Goal: Task Accomplishment & Management: Manage account settings

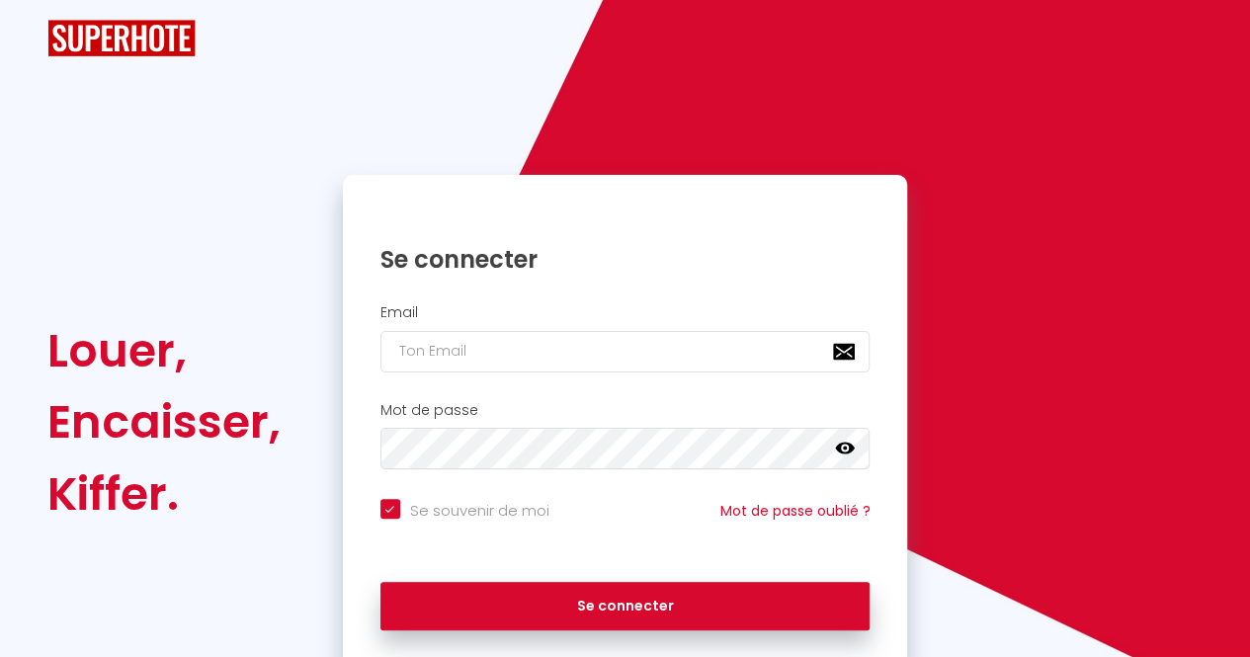
checkbox input "true"
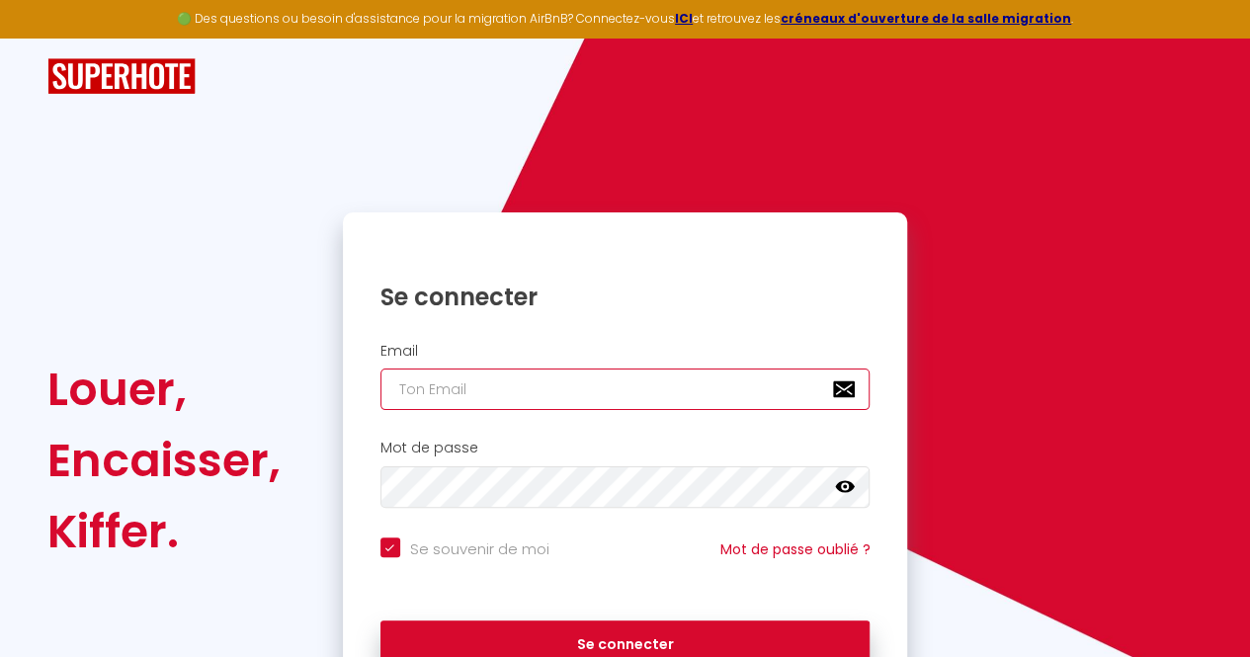
click at [468, 398] on input "email" at bounding box center [625, 388] width 490 height 41
paste input "[EMAIL_ADDRESS][DOMAIN_NAME]"
type input "[EMAIL_ADDRESS][DOMAIN_NAME]"
checkbox input "true"
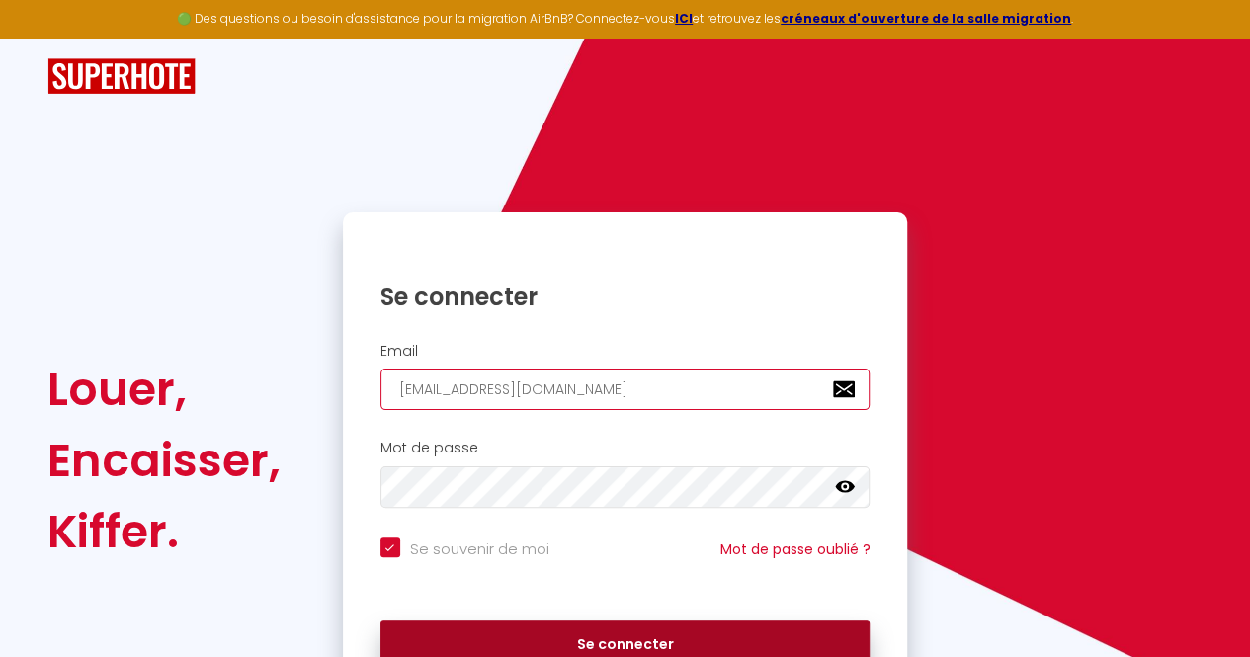
type input "[EMAIL_ADDRESS][DOMAIN_NAME]"
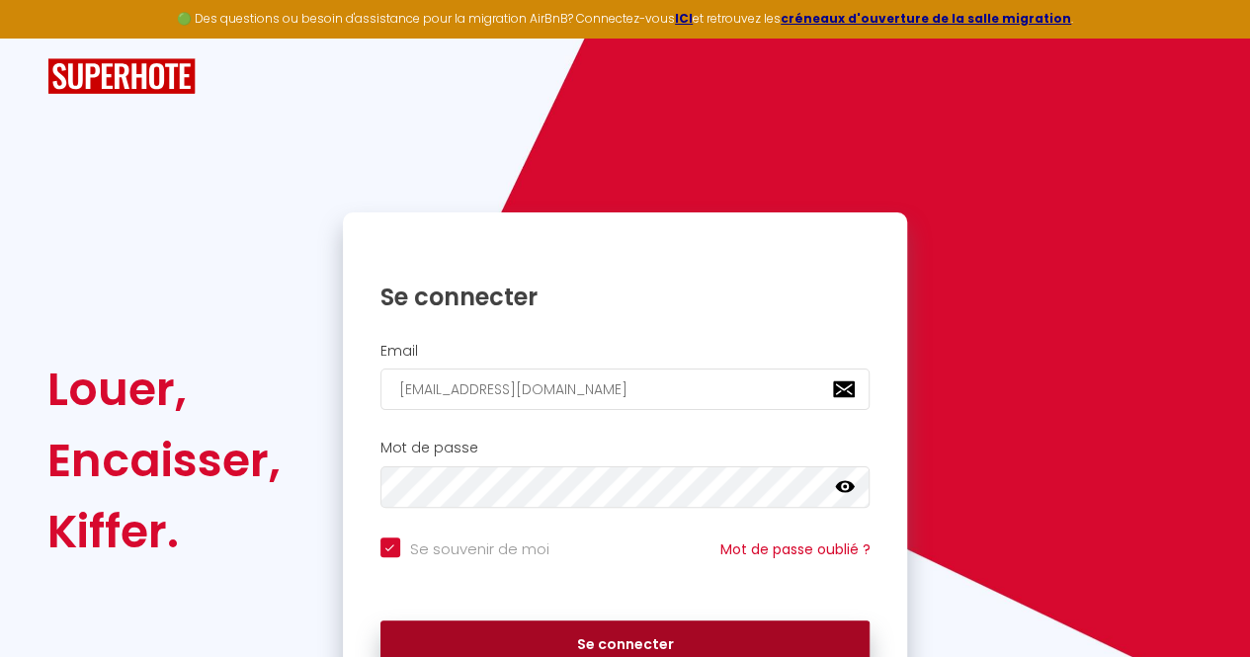
click at [537, 634] on button "Se connecter" at bounding box center [625, 644] width 490 height 49
checkbox input "true"
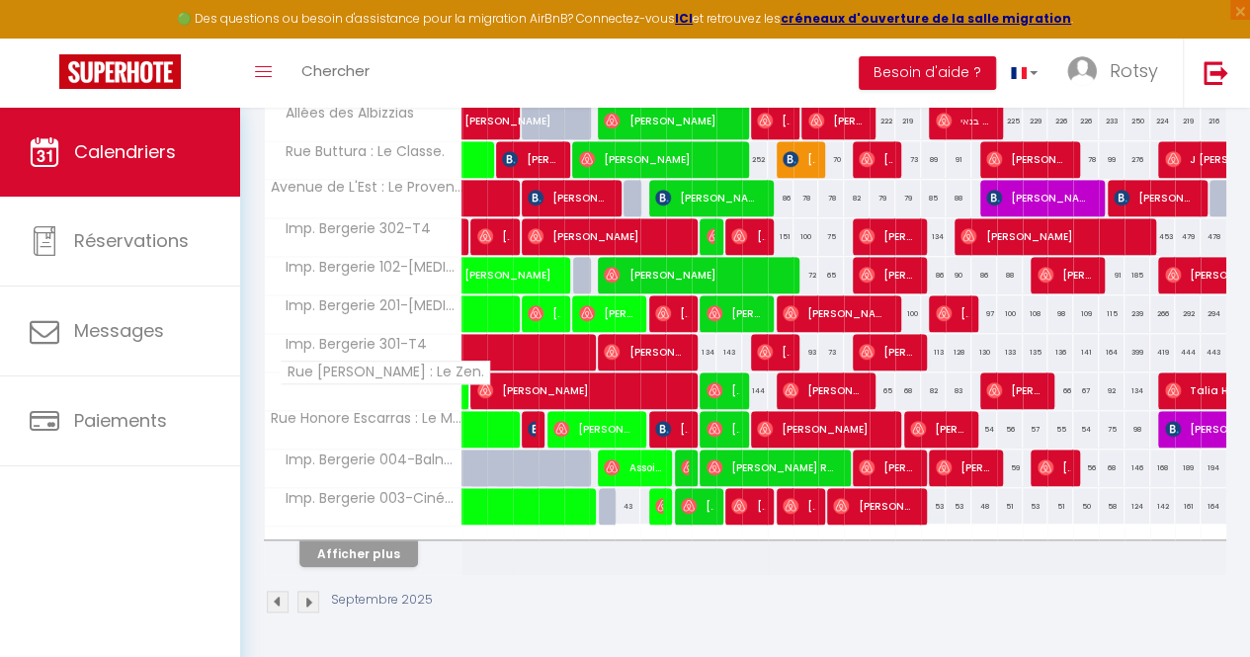
scroll to position [699, 0]
click at [358, 540] on button "Afficher plus" at bounding box center [358, 553] width 119 height 27
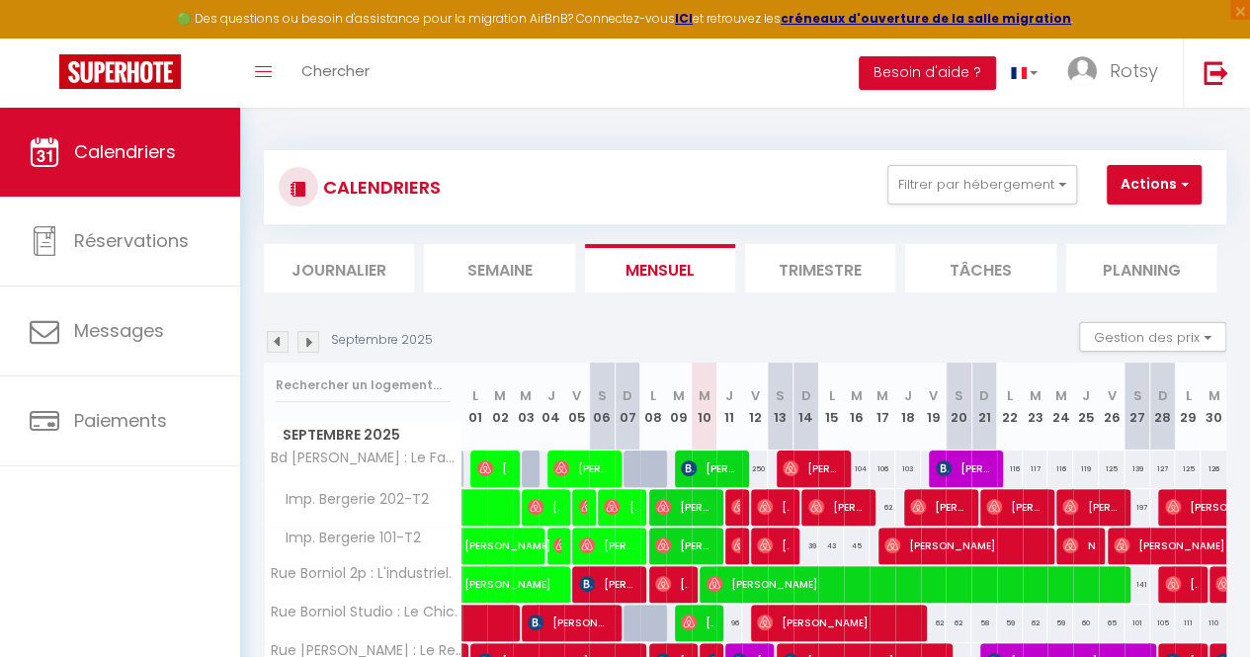
scroll to position [0, 0]
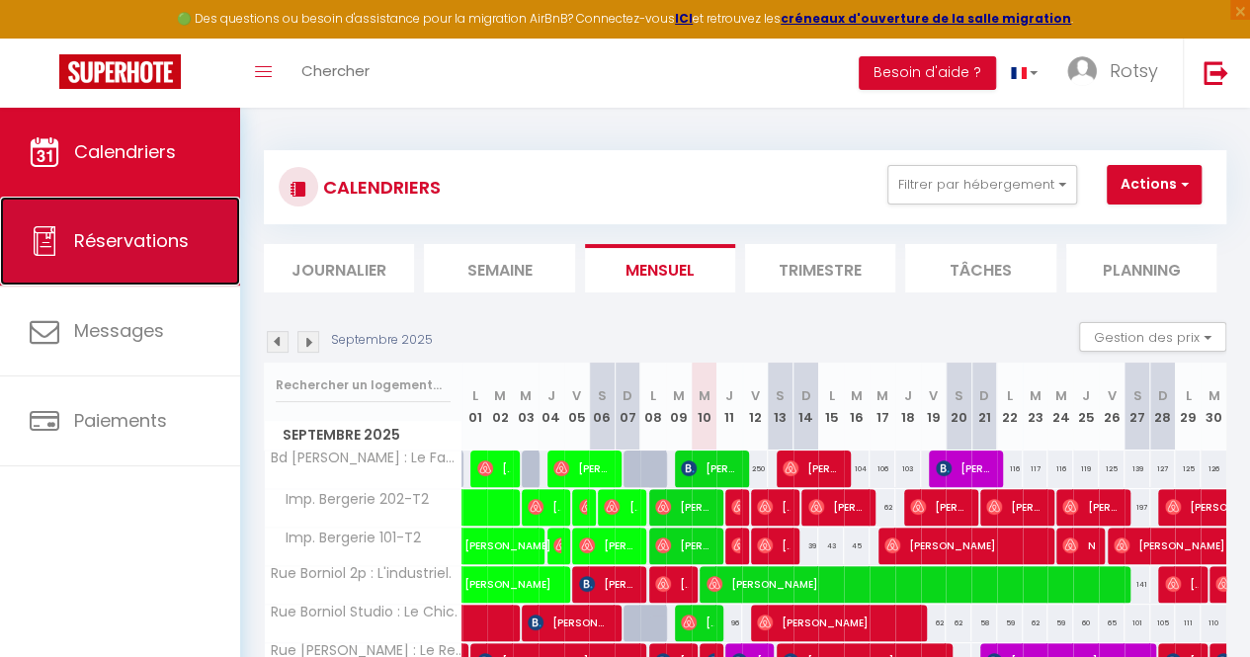
click at [86, 225] on link "Réservations" at bounding box center [120, 241] width 240 height 89
select select "not_cancelled"
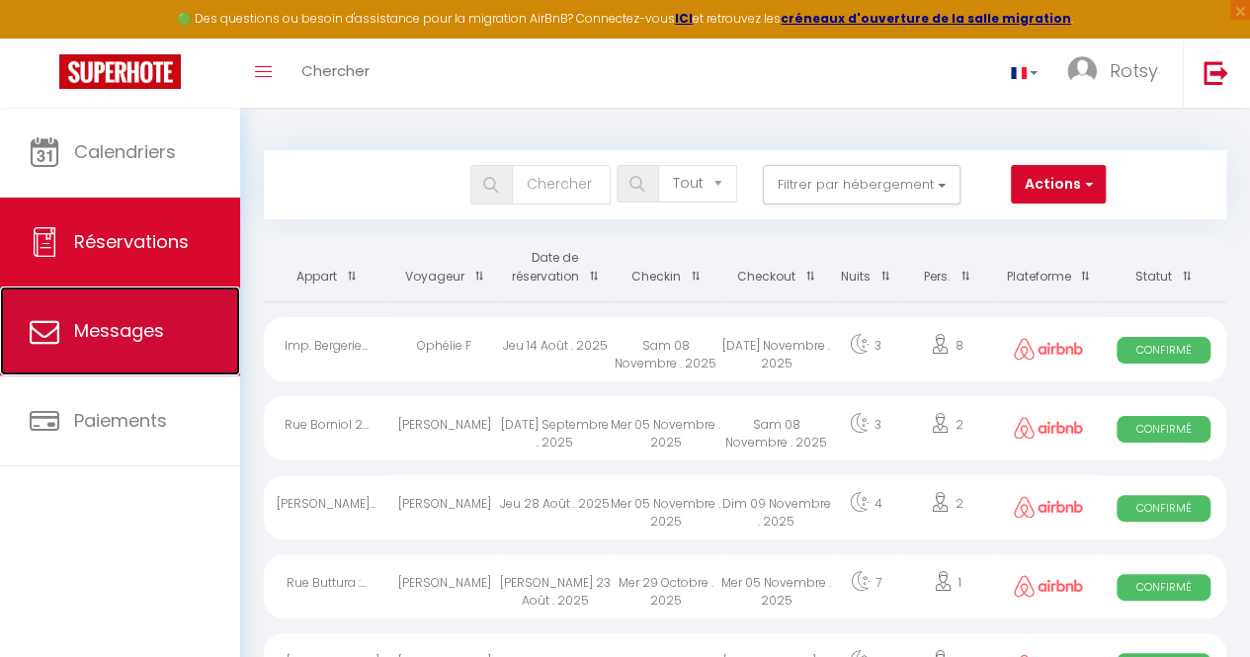
click at [75, 321] on span "Messages" at bounding box center [119, 330] width 90 height 25
select select "message"
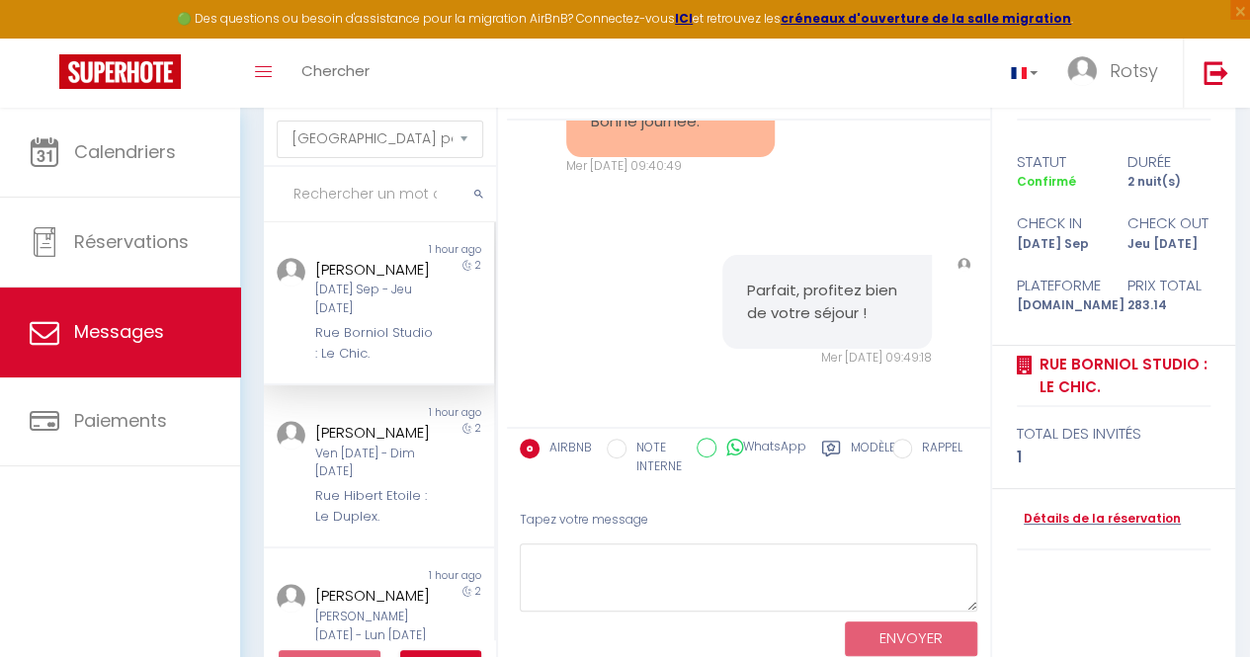
scroll to position [147, 0]
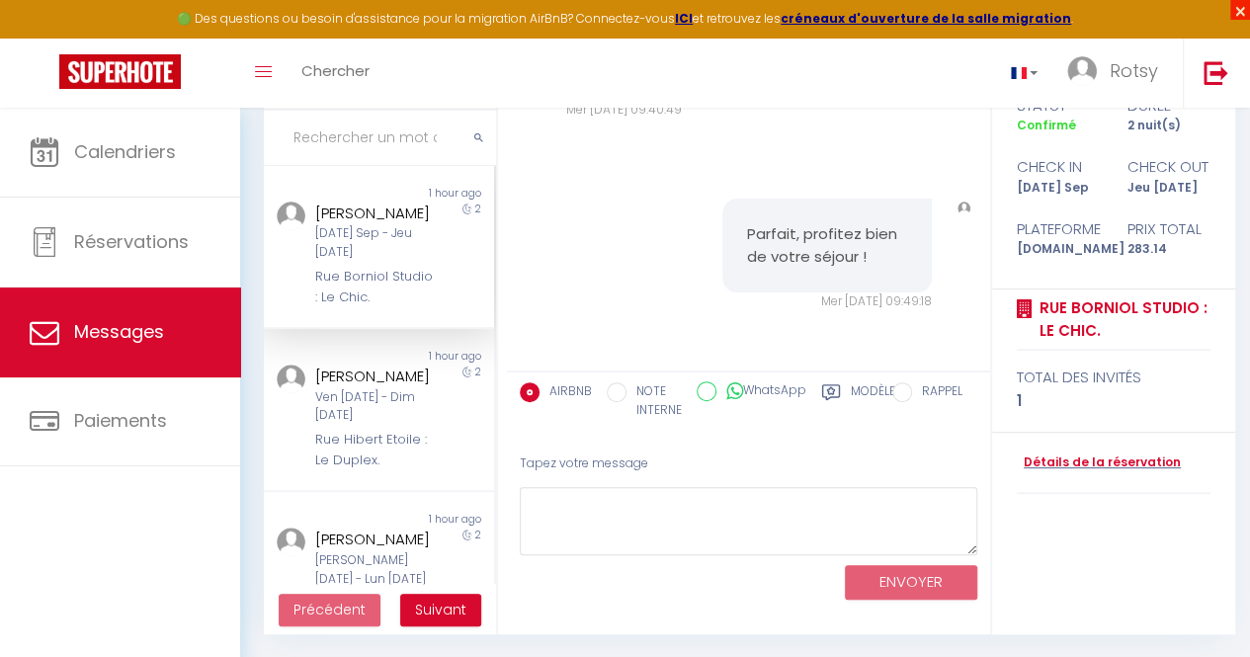
click at [1238, 5] on span "×" at bounding box center [1240, 10] width 20 height 20
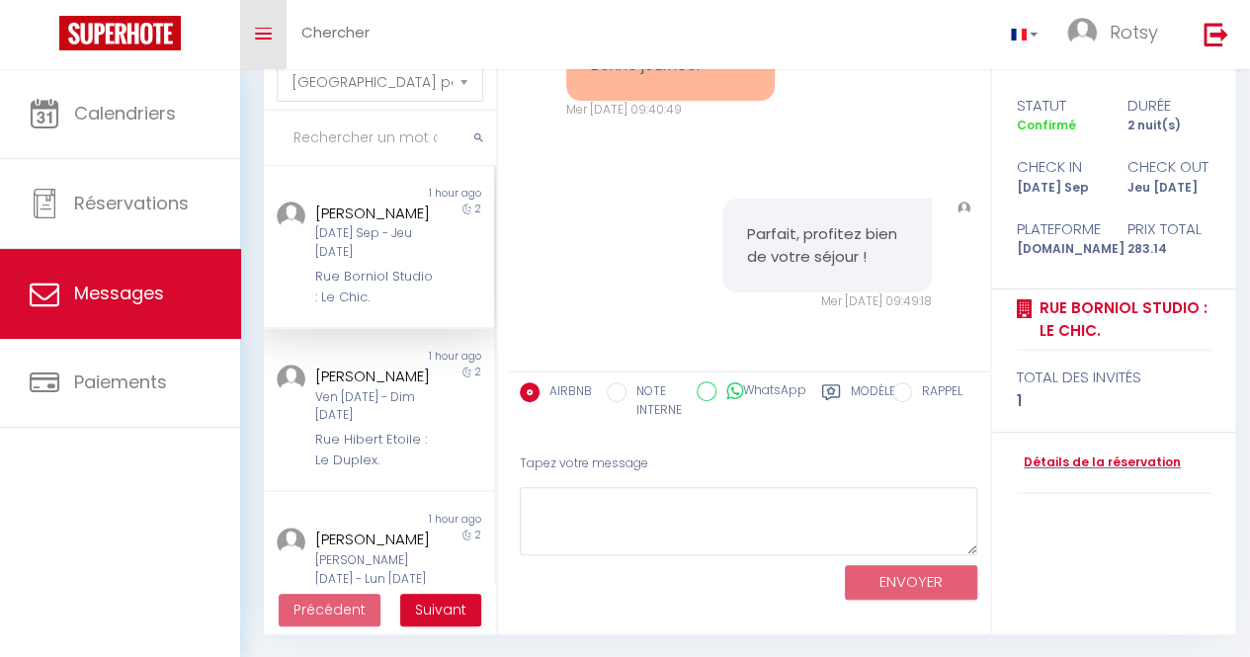
click at [253, 33] on link "Toggle menubar" at bounding box center [263, 34] width 46 height 69
click at [255, 30] on icon "Toggle menubar" at bounding box center [263, 34] width 17 height 12
click at [176, 493] on div "Calendriers Réservations Messages Paiements" at bounding box center [120, 365] width 240 height 592
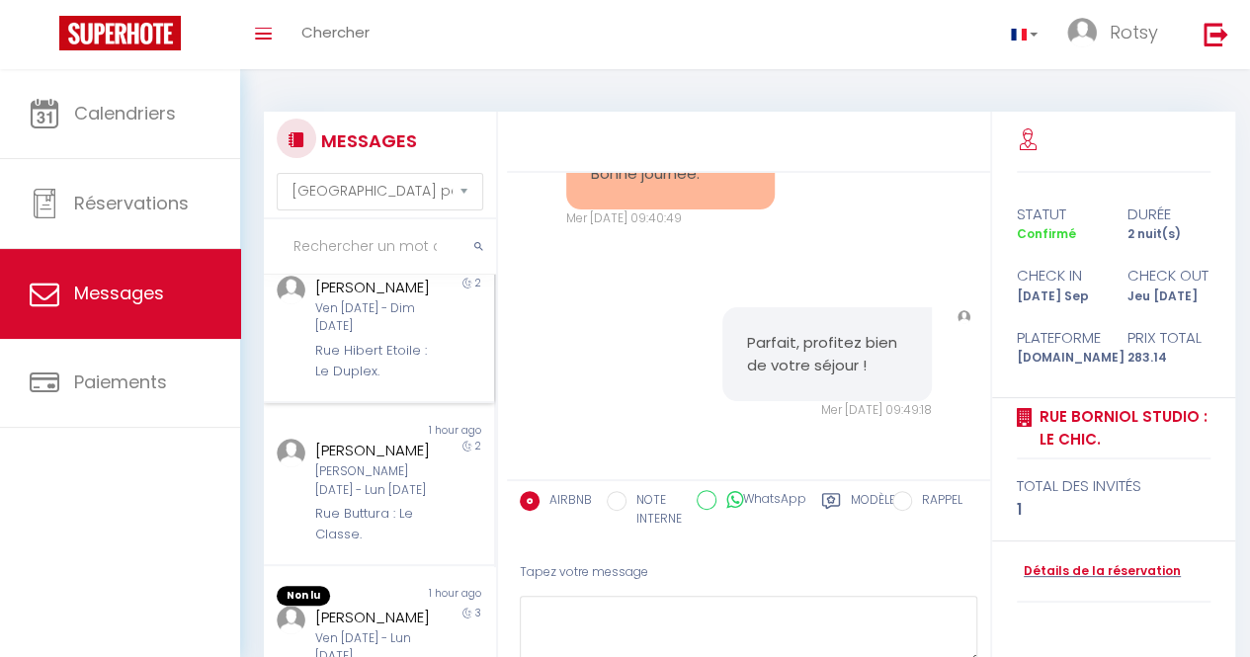
scroll to position [0, 0]
